Goal: Transaction & Acquisition: Subscribe to service/newsletter

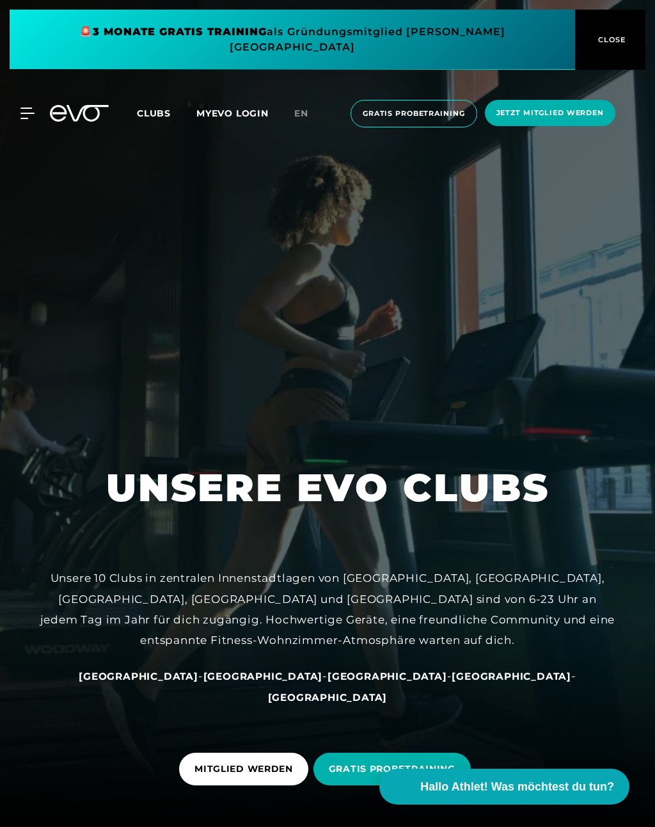
click at [29, 108] on icon at bounding box center [27, 114] width 14 height 12
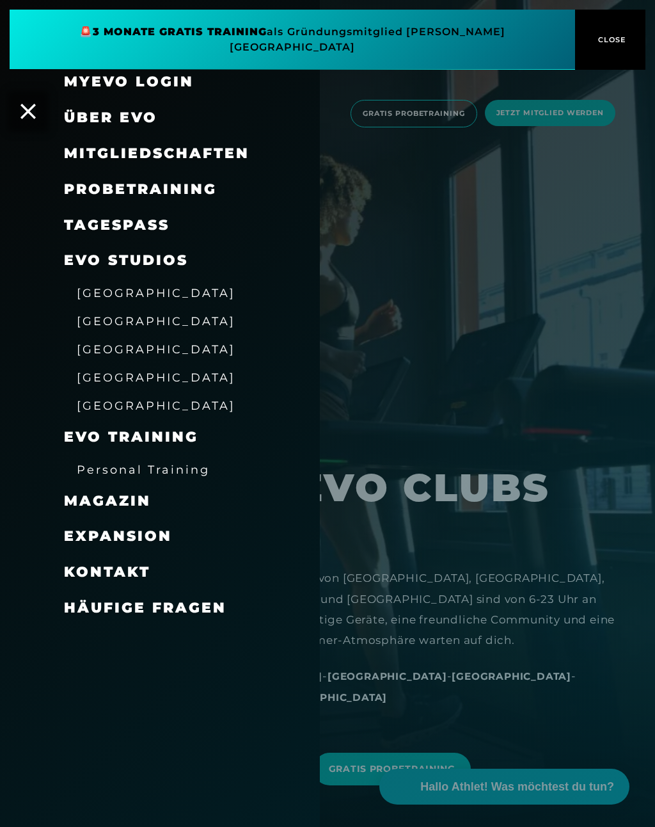
click at [108, 377] on span "[GEOGRAPHIC_DATA]" at bounding box center [156, 377] width 159 height 13
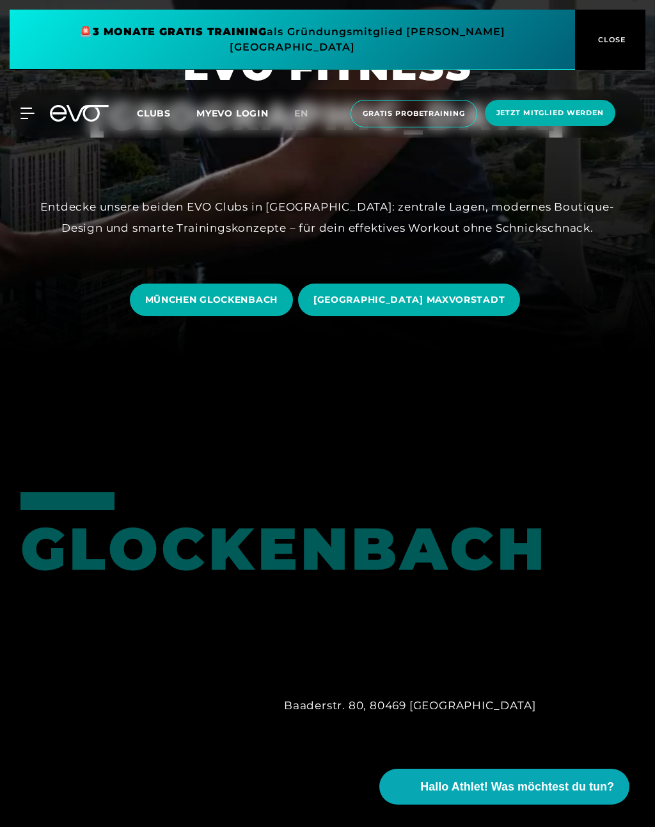
scroll to position [468, 0]
click at [188, 307] on span "MÜNCHEN GLOCKENBACH" at bounding box center [211, 300] width 132 height 13
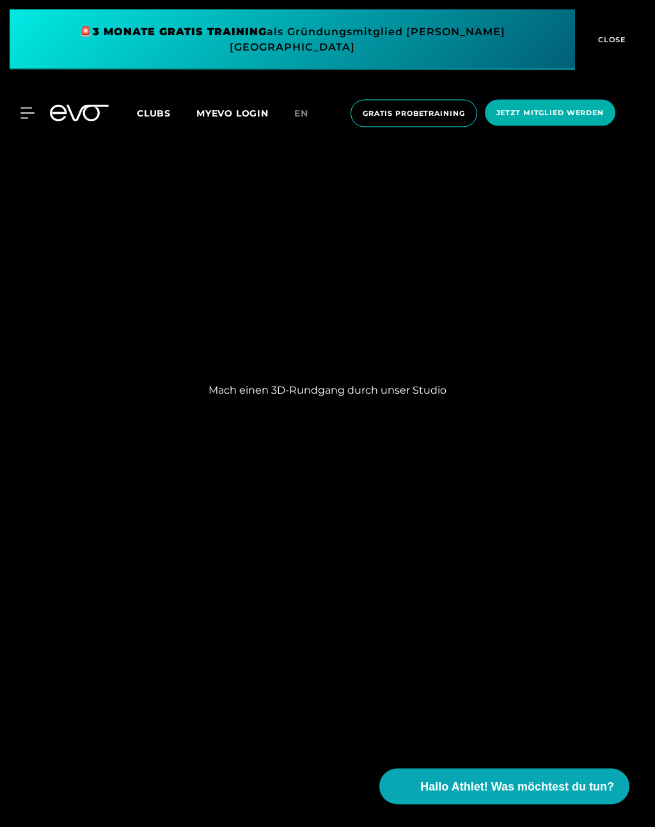
scroll to position [1590, 0]
click at [33, 108] on icon at bounding box center [26, 113] width 13 height 10
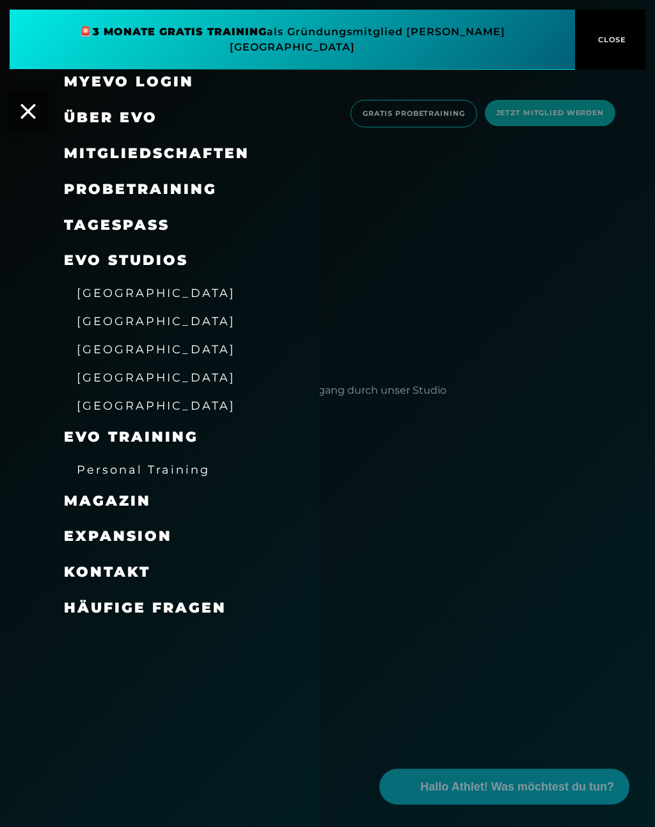
click at [98, 226] on link "TAGESPASS" at bounding box center [117, 224] width 106 height 17
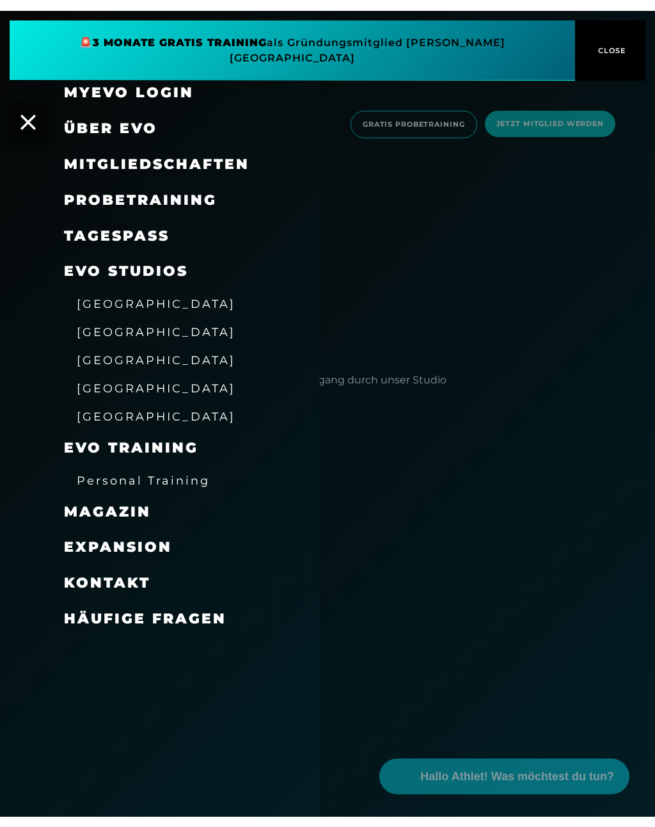
scroll to position [1589, 0]
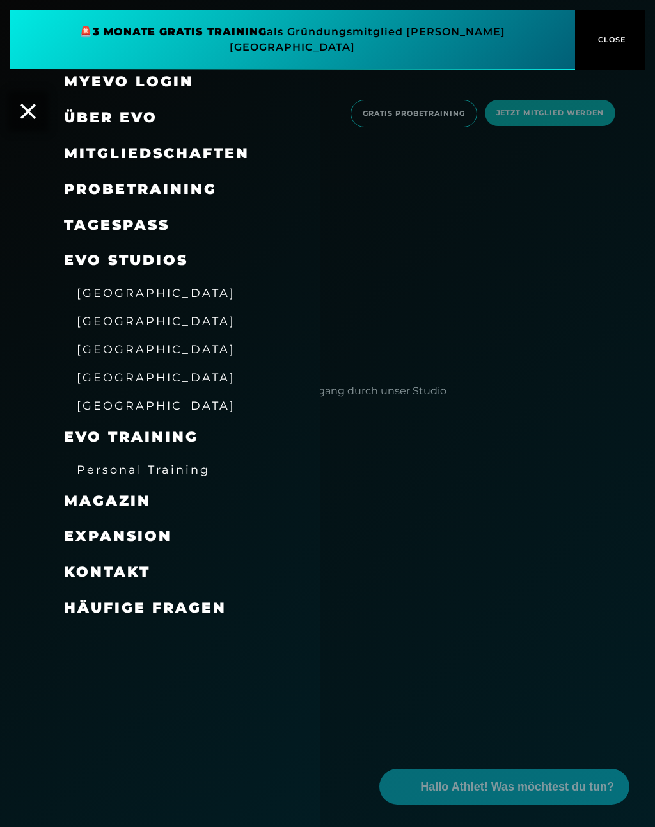
click at [101, 157] on span "Mitgliedschaften" at bounding box center [157, 153] width 186 height 17
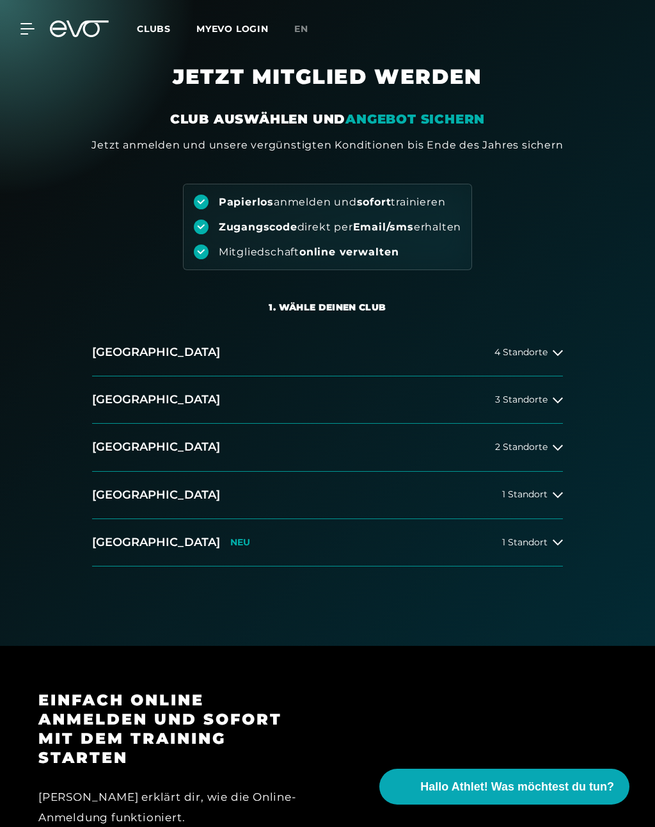
click at [543, 500] on button "[GEOGRAPHIC_DATA] 1 Standort" at bounding box center [327, 495] width 471 height 47
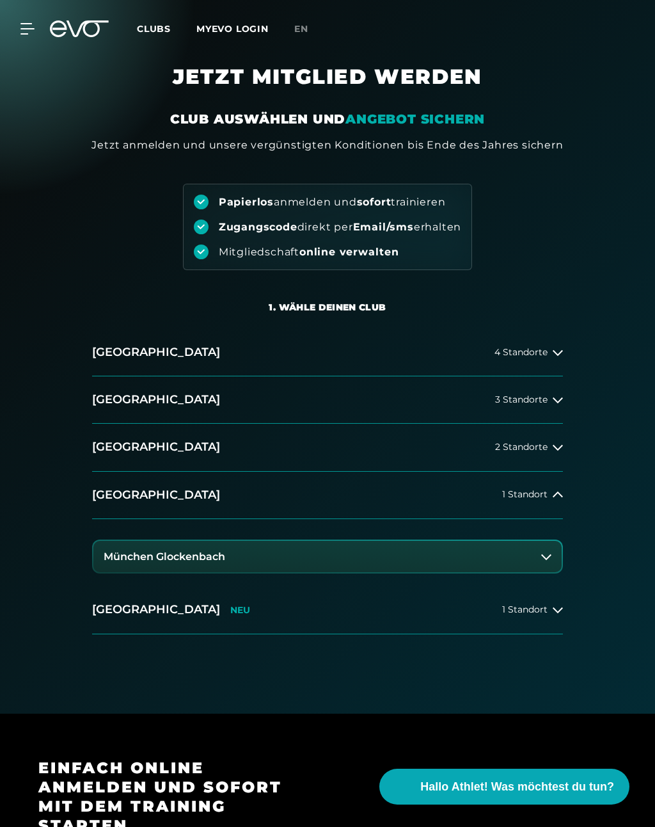
click at [511, 565] on button "München Glockenbach" at bounding box center [327, 557] width 468 height 32
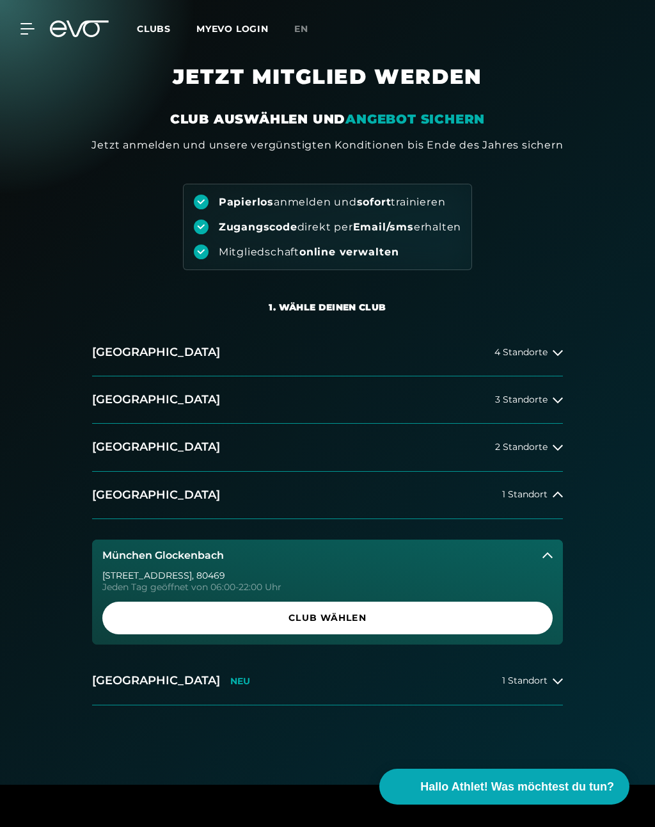
click at [464, 619] on span "Club wählen" at bounding box center [328, 617] width 420 height 13
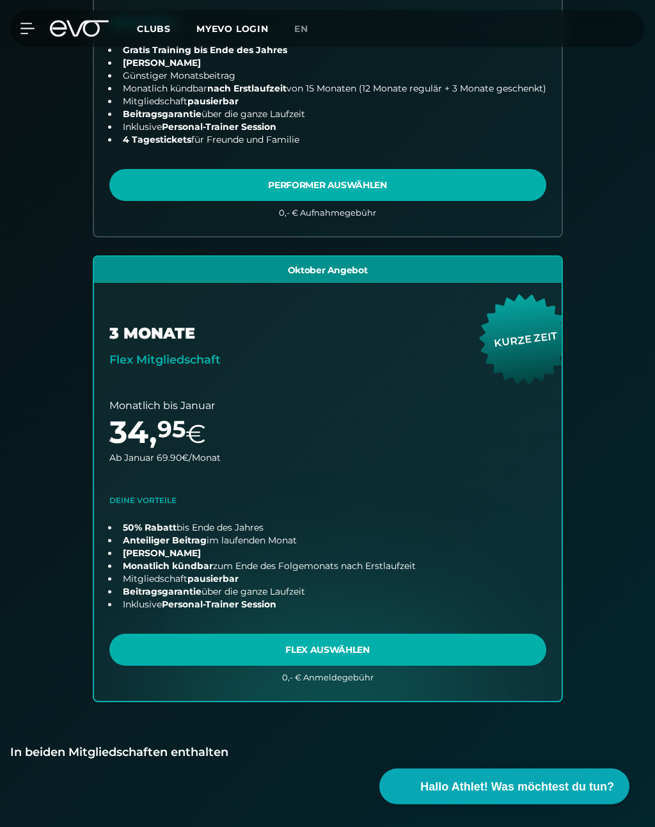
scroll to position [594, 0]
